Goal: Task Accomplishment & Management: Manage account settings

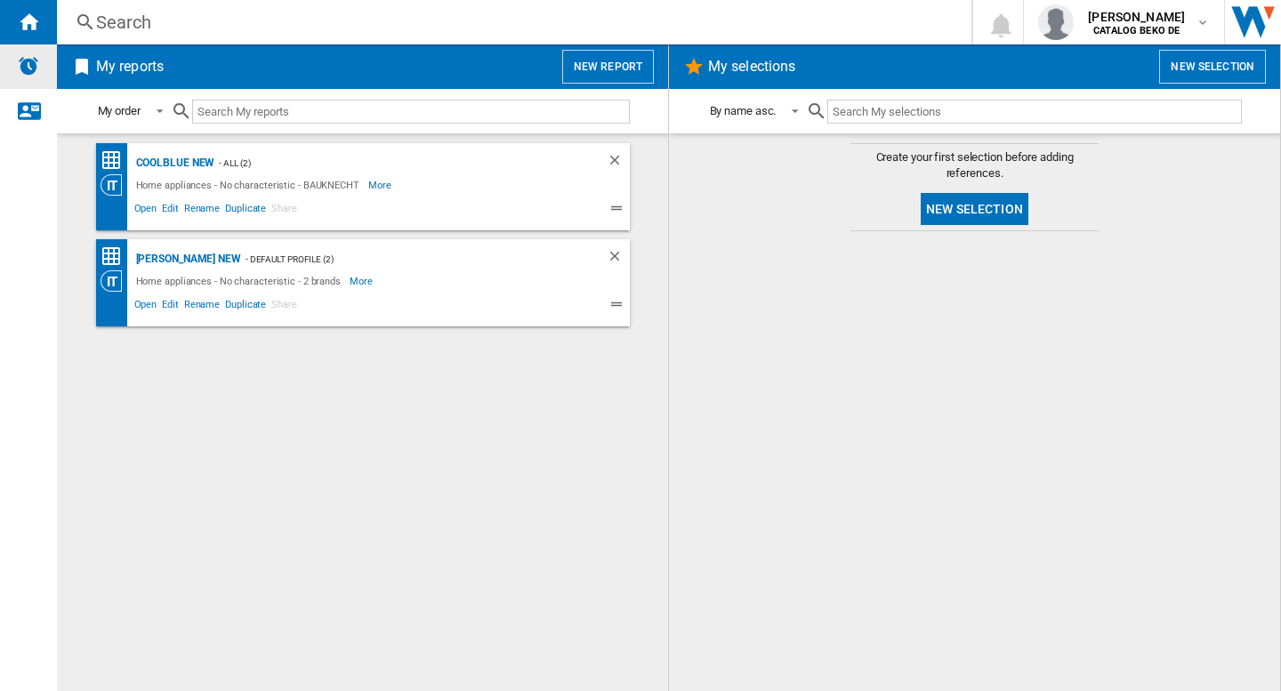
click at [16, 71] on div "Alerts" at bounding box center [28, 66] width 57 height 44
click at [1158, 37] on div "carsten struwe CATALOG BEKO DE" at bounding box center [1124, 22] width 172 height 36
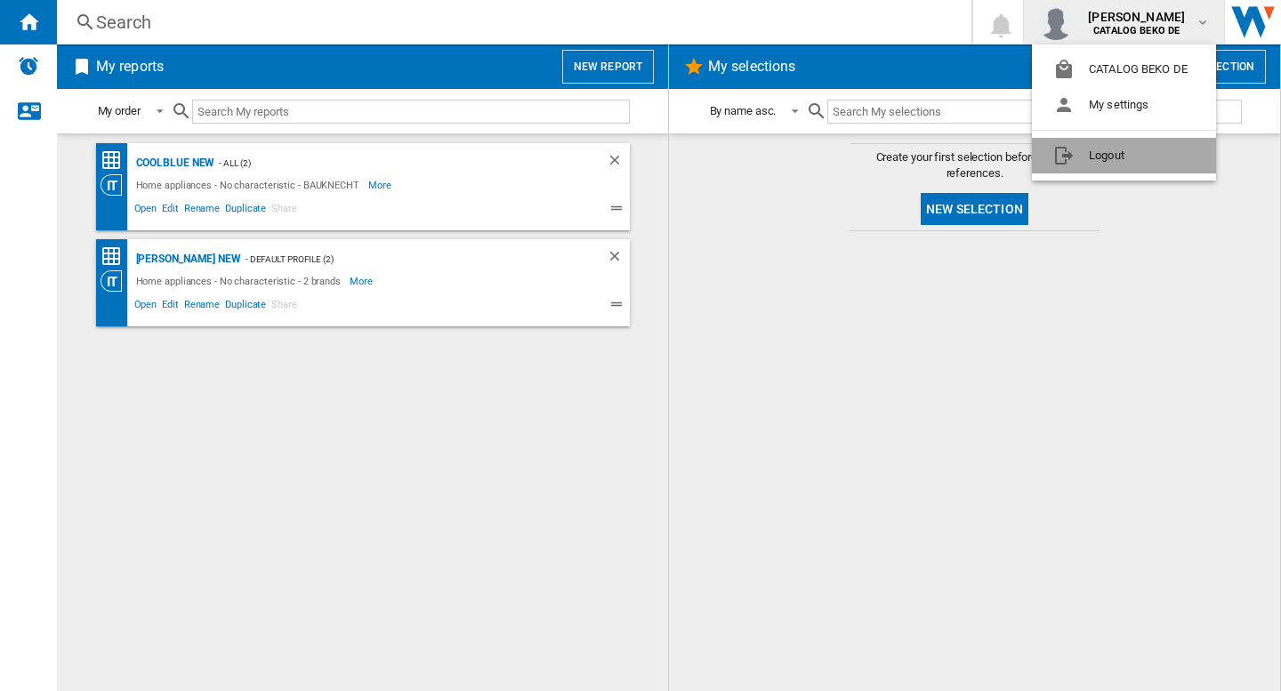
click at [1133, 161] on button "Logout" at bounding box center [1124, 156] width 184 height 36
